Goal: Task Accomplishment & Management: Use online tool/utility

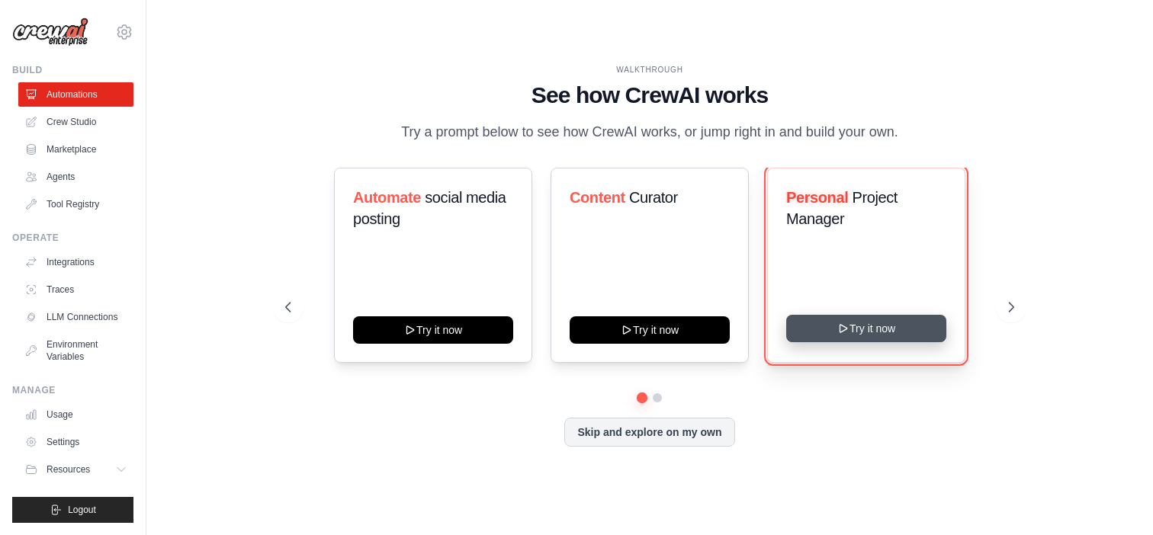
click at [840, 333] on icon at bounding box center [843, 329] width 12 height 12
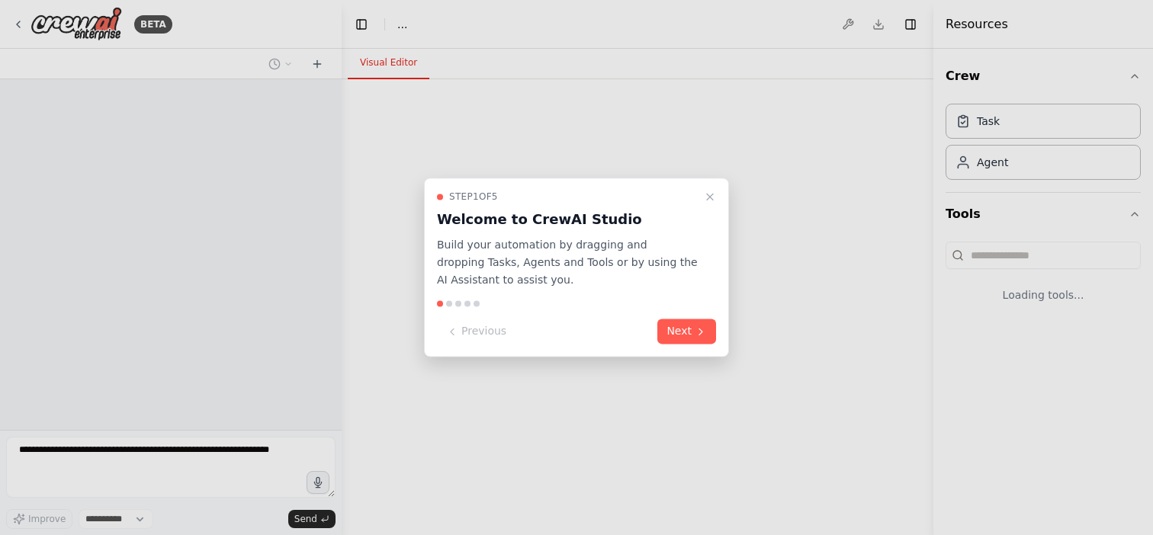
select select "****"
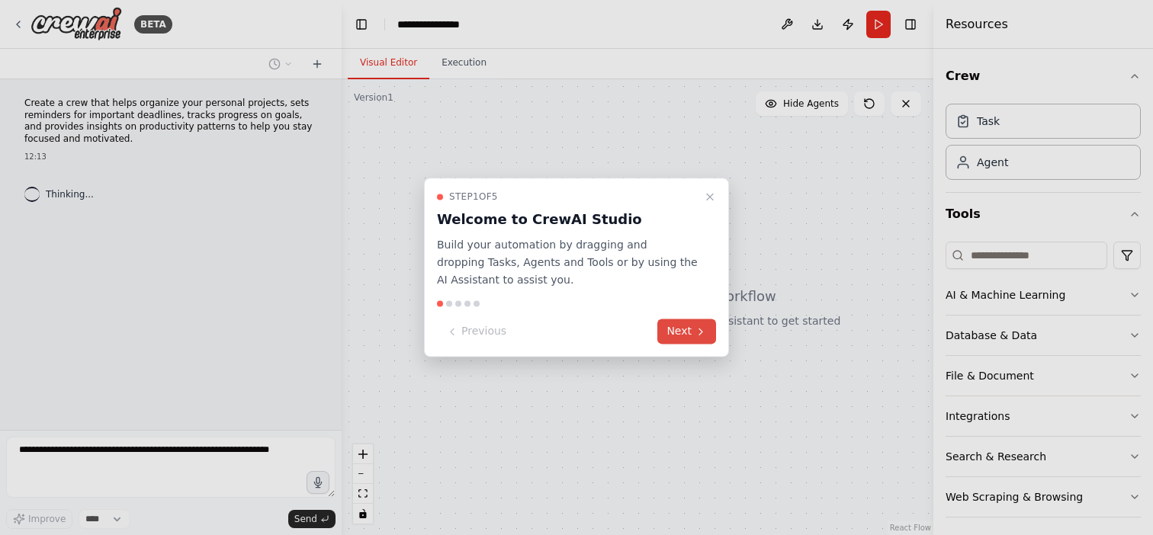
click at [688, 332] on button "Next" at bounding box center [686, 332] width 59 height 25
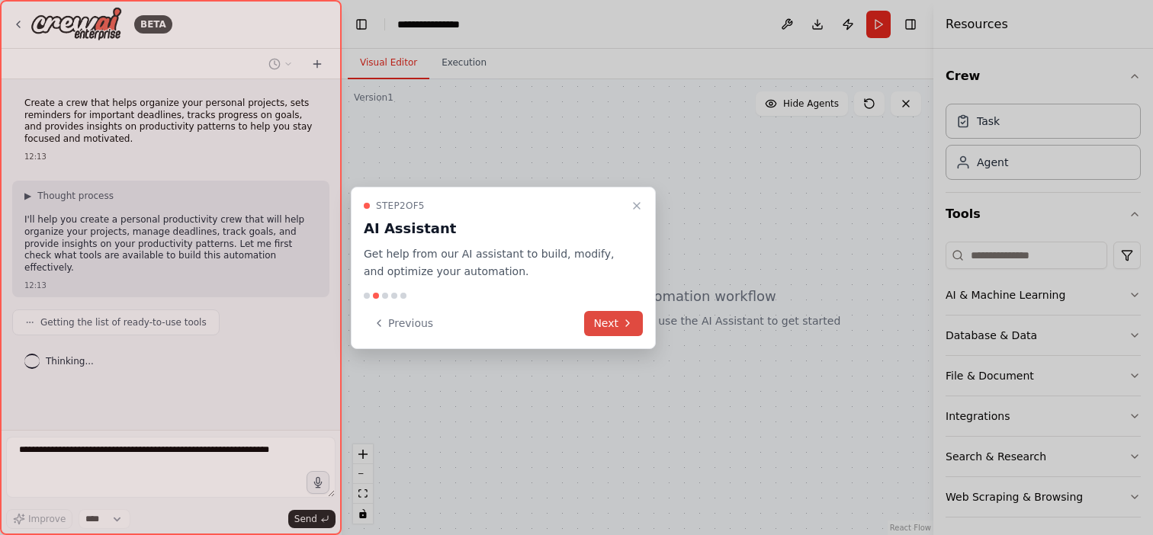
click at [609, 322] on button "Next" at bounding box center [613, 323] width 59 height 25
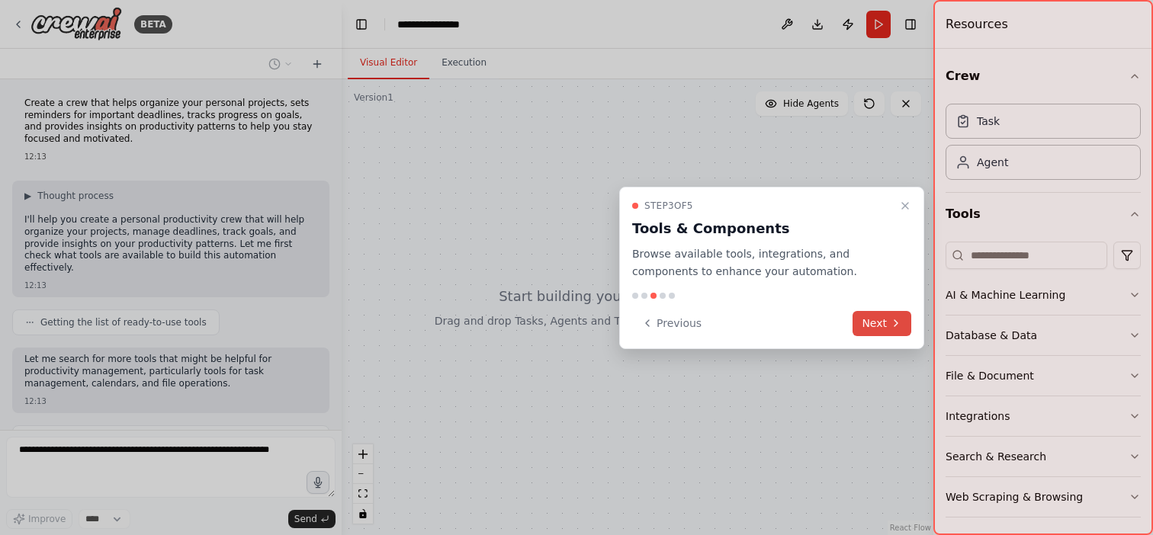
scroll to position [72, 0]
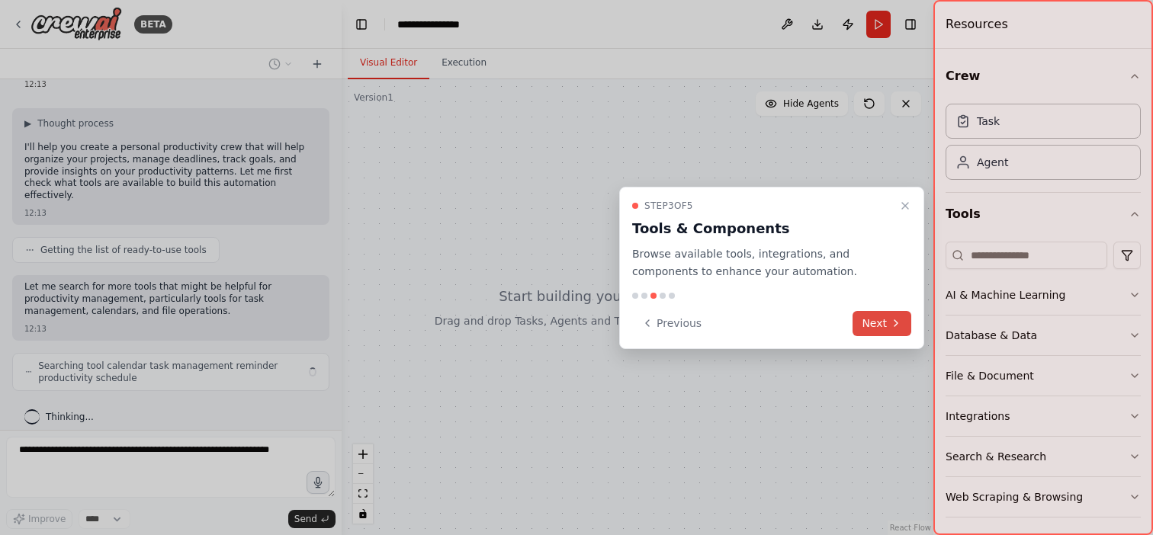
click at [882, 323] on button "Next" at bounding box center [882, 323] width 59 height 25
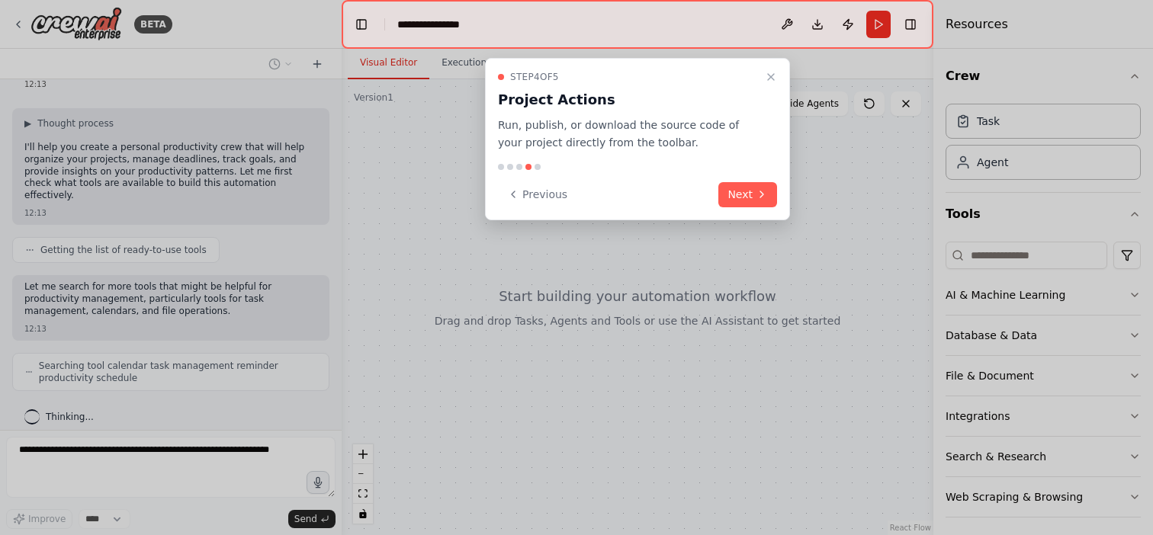
scroll to position [111, 0]
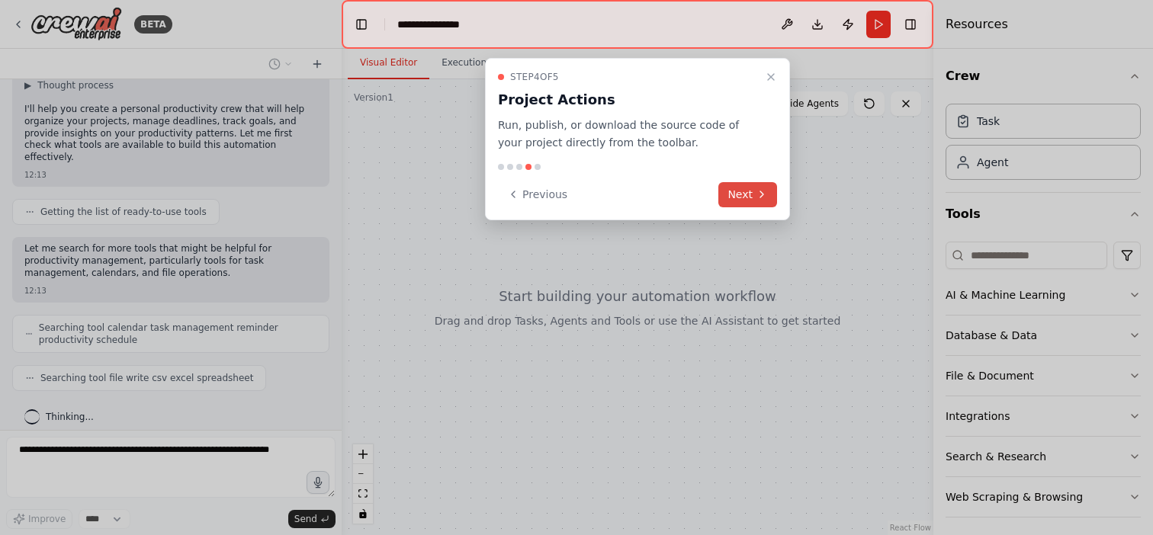
click at [740, 192] on button "Next" at bounding box center [748, 194] width 59 height 25
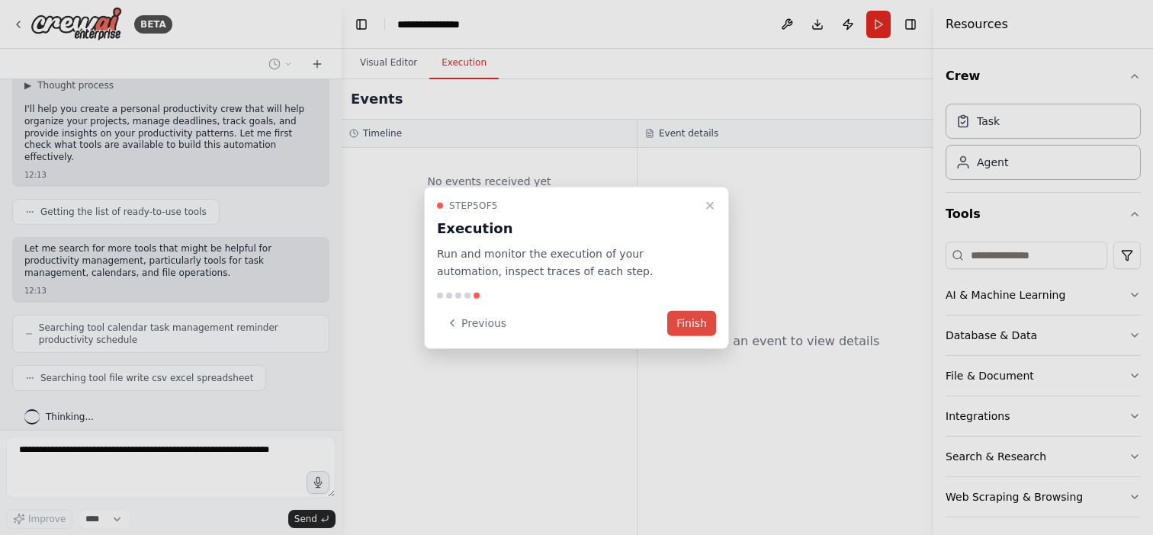
click at [698, 321] on button "Finish" at bounding box center [691, 322] width 49 height 25
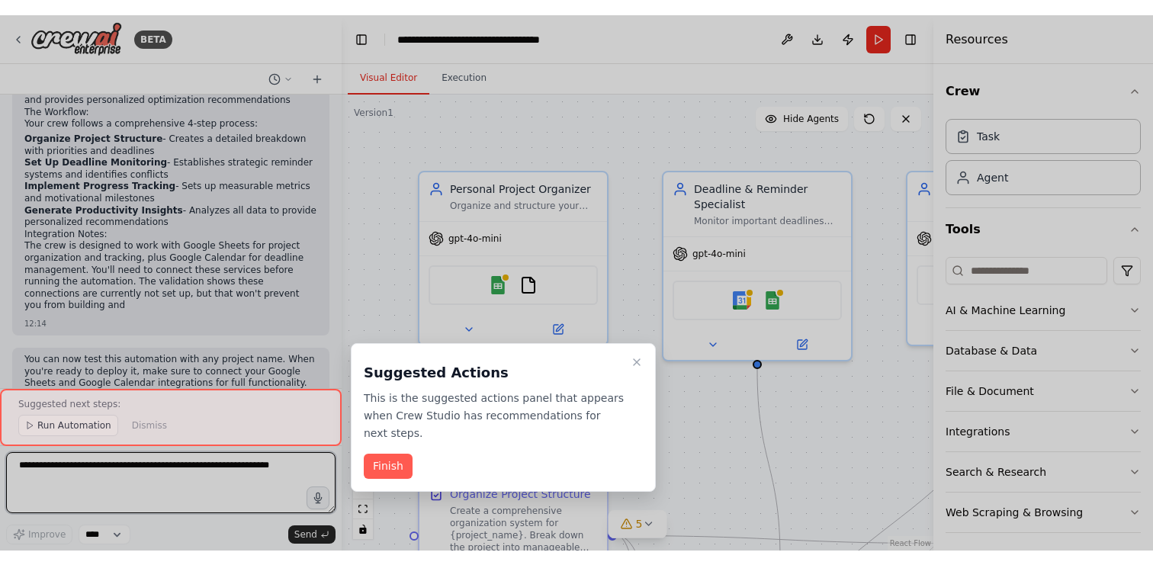
scroll to position [1305, 0]
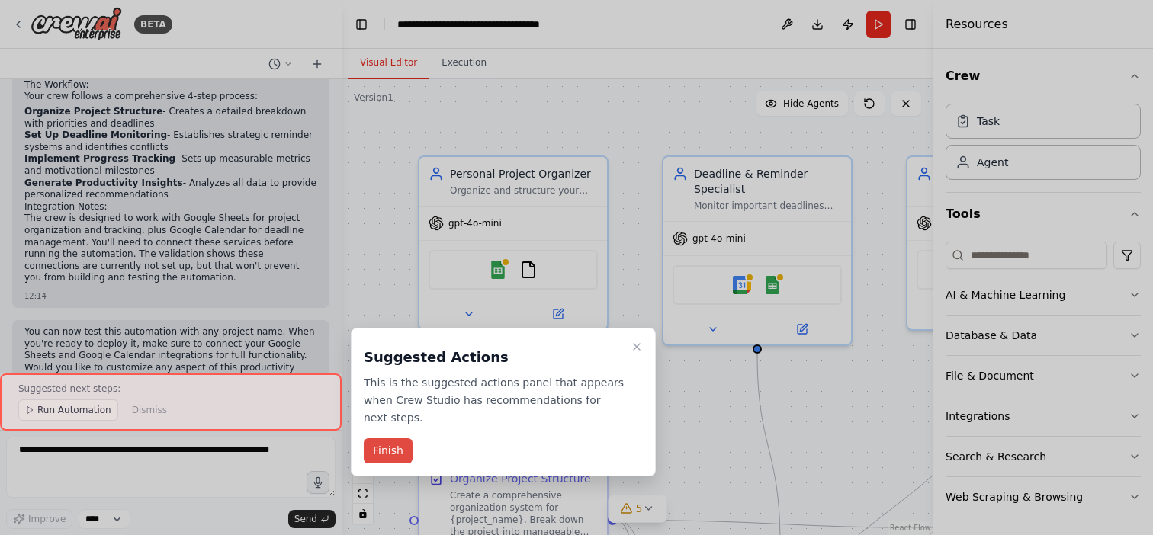
click at [391, 451] on button "Finish" at bounding box center [388, 451] width 49 height 25
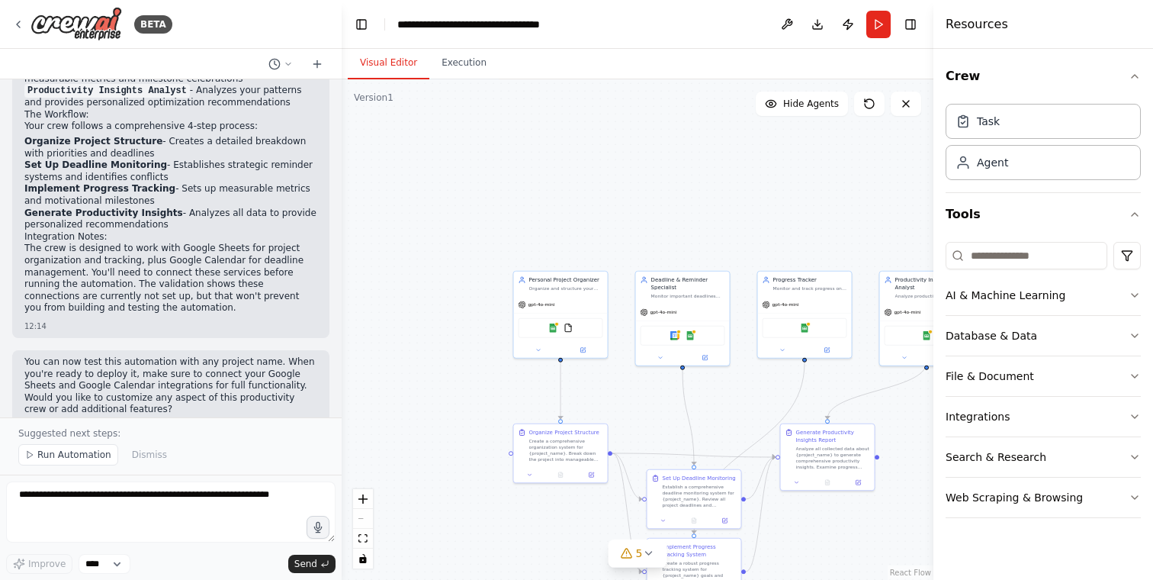
scroll to position [1261, 0]
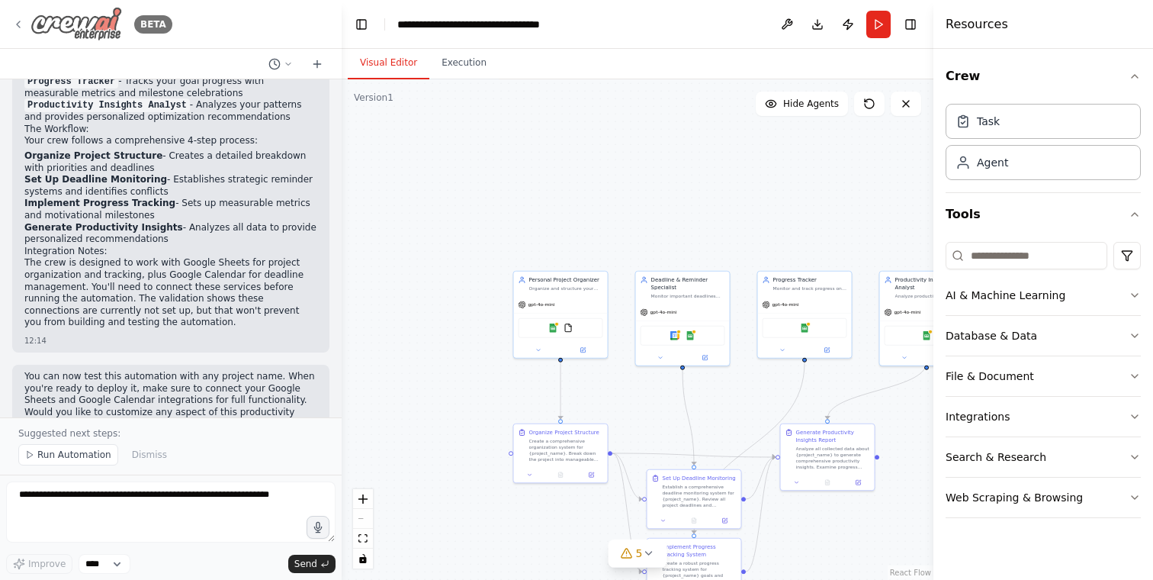
click at [24, 23] on div "BETA" at bounding box center [92, 24] width 160 height 34
